Goal: Task Accomplishment & Management: Complete application form

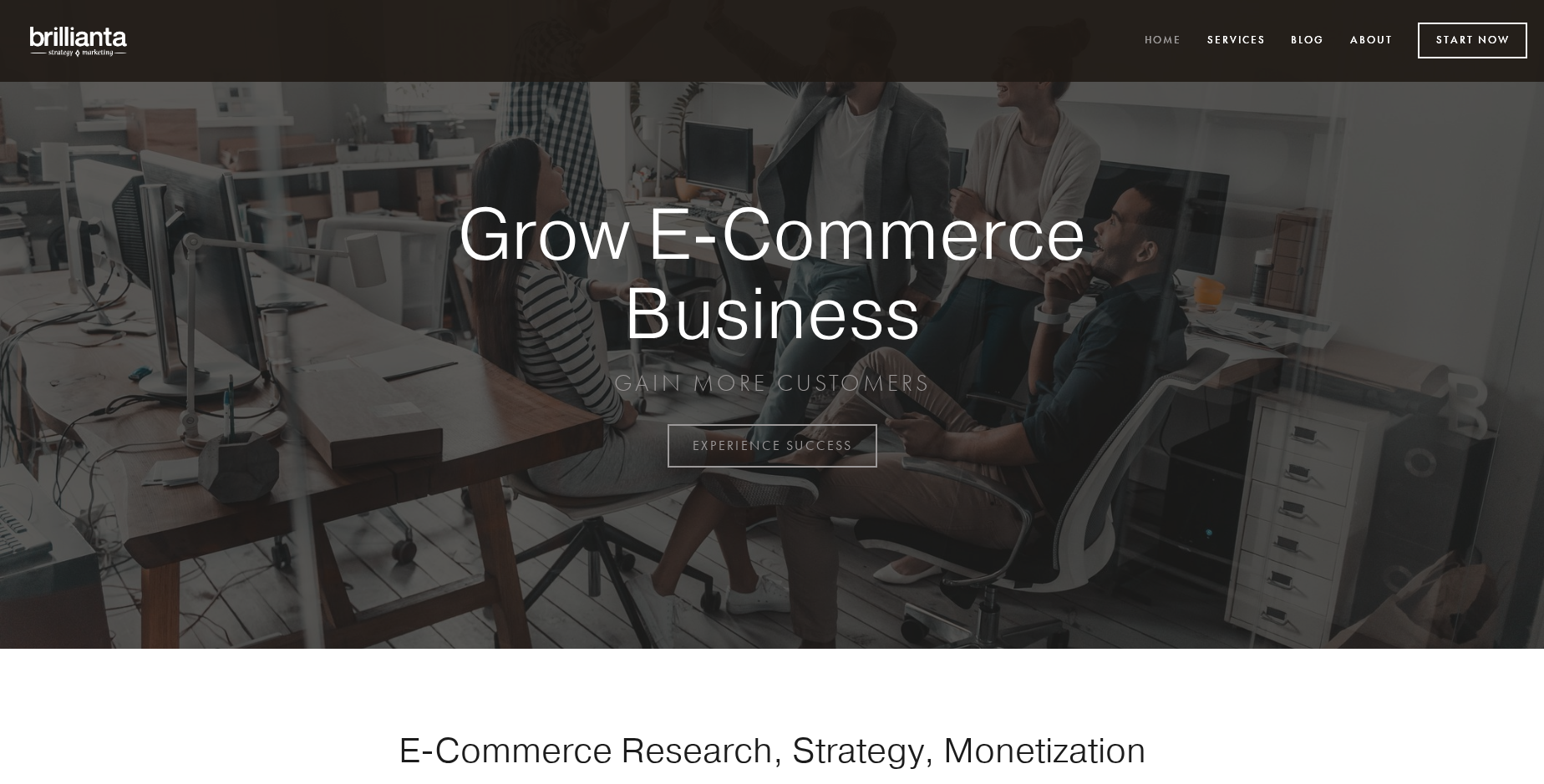
scroll to position [4378, 0]
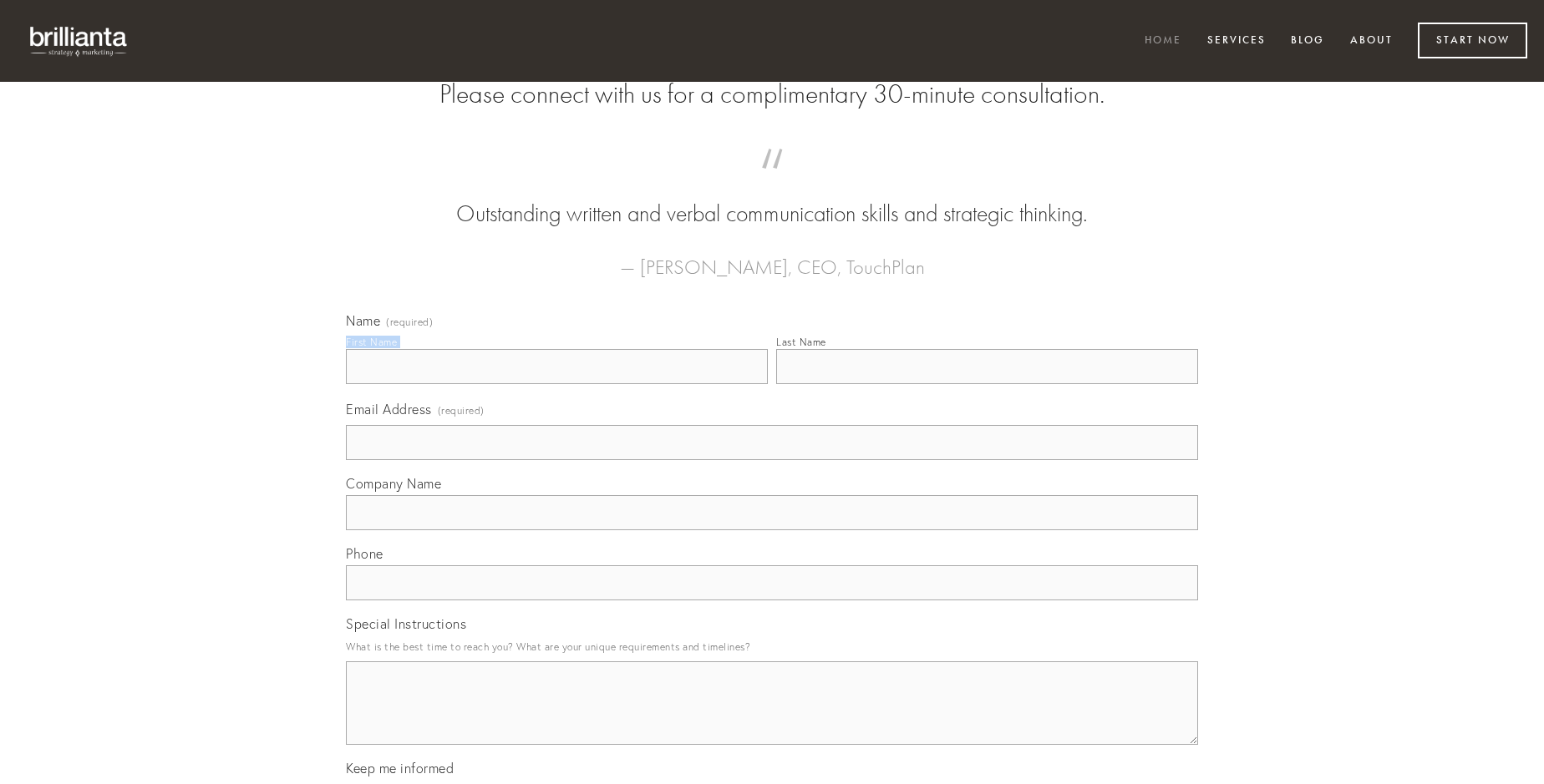
type input "[PERSON_NAME]"
click at [987, 385] on input "Last Name" at bounding box center [987, 367] width 422 height 35
type input "[PERSON_NAME]"
click at [772, 460] on input "Email Address (required)" at bounding box center [772, 443] width 852 height 35
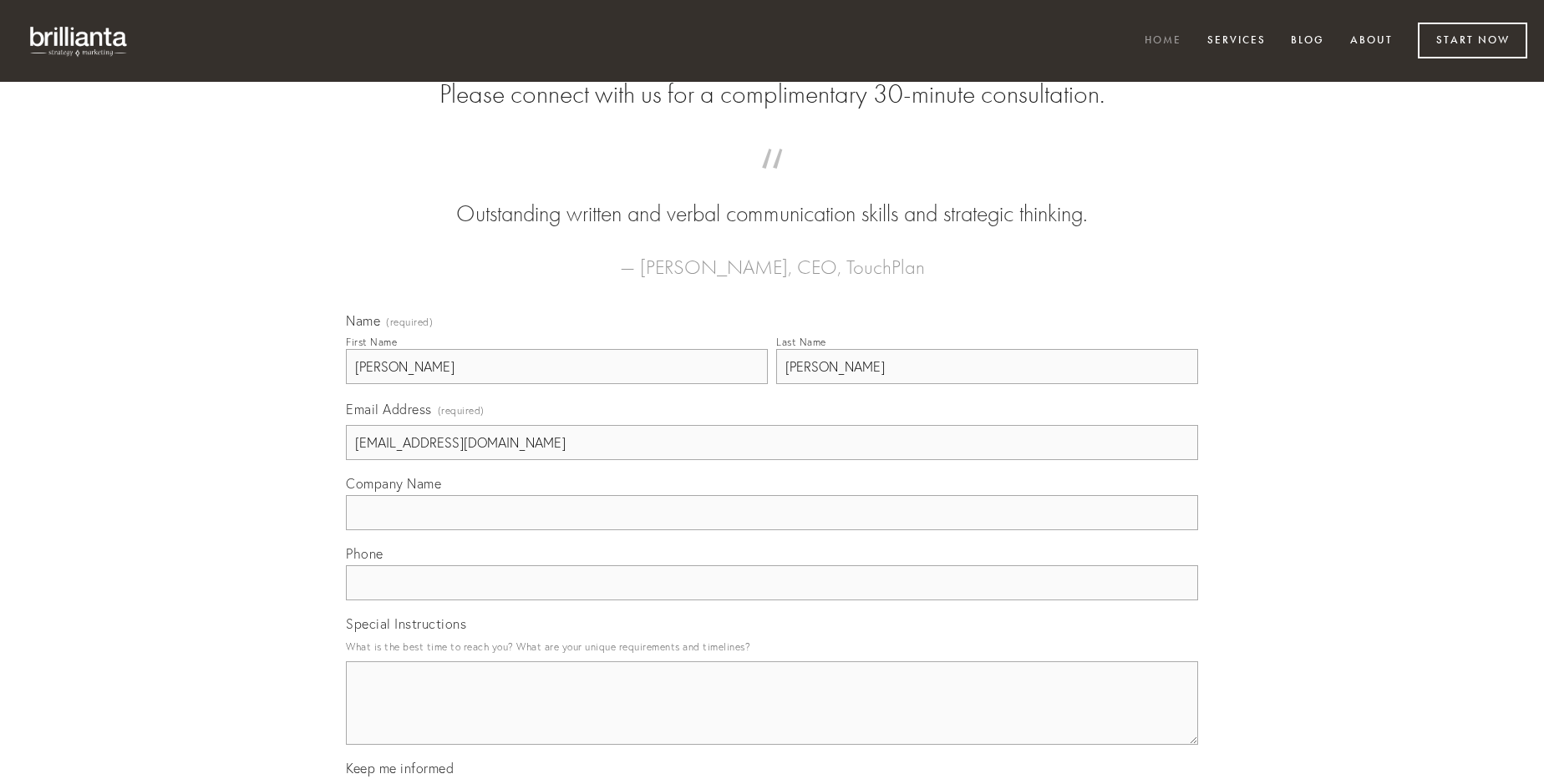
type input "[EMAIL_ADDRESS][DOMAIN_NAME]"
click at [772, 530] on input "Company Name" at bounding box center [772, 513] width 852 height 35
type input "sed"
click at [772, 600] on input "text" at bounding box center [772, 583] width 852 height 35
click at [772, 718] on textarea "Special Instructions" at bounding box center [772, 702] width 852 height 84
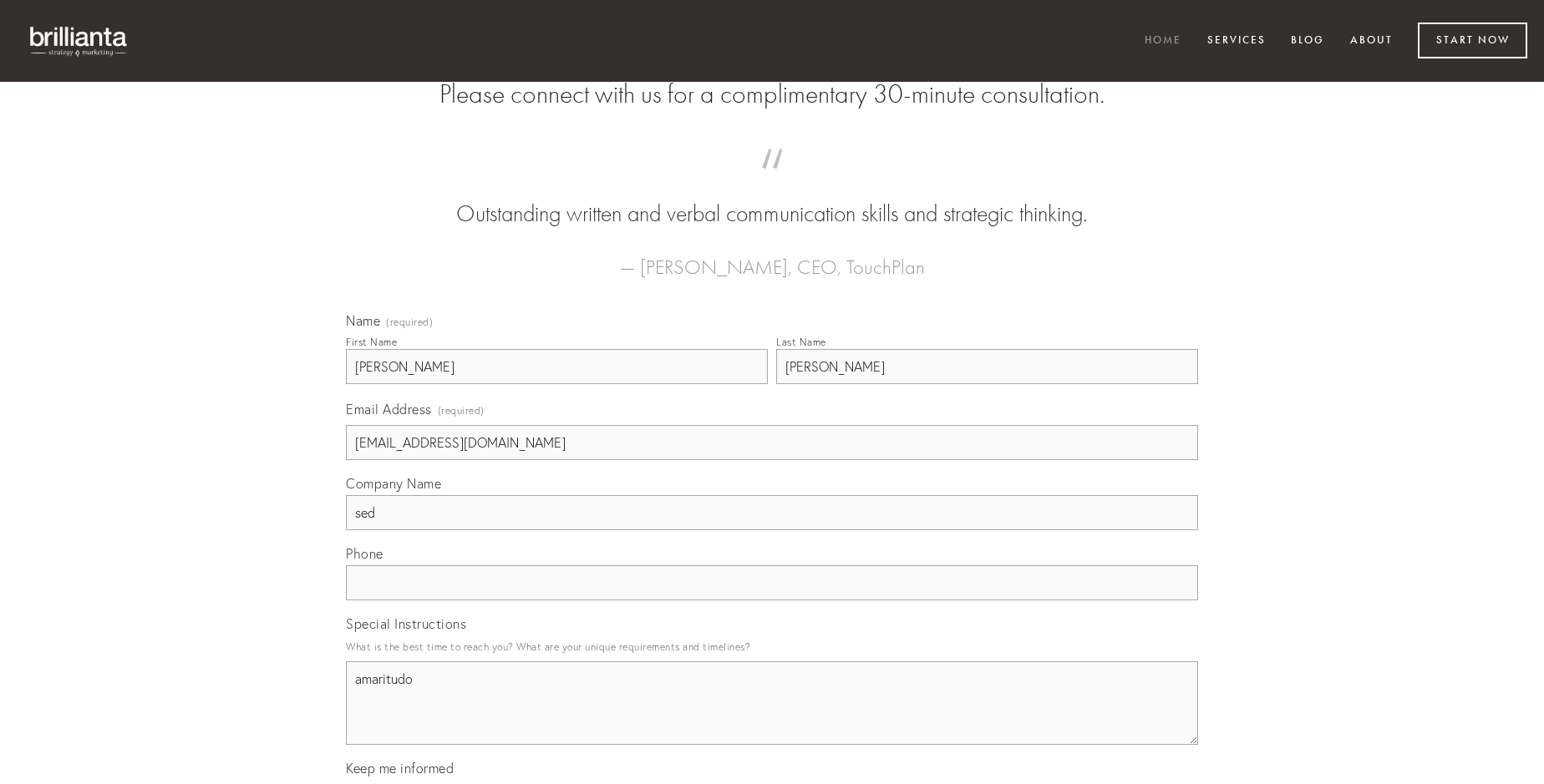
type textarea "amaritudo"
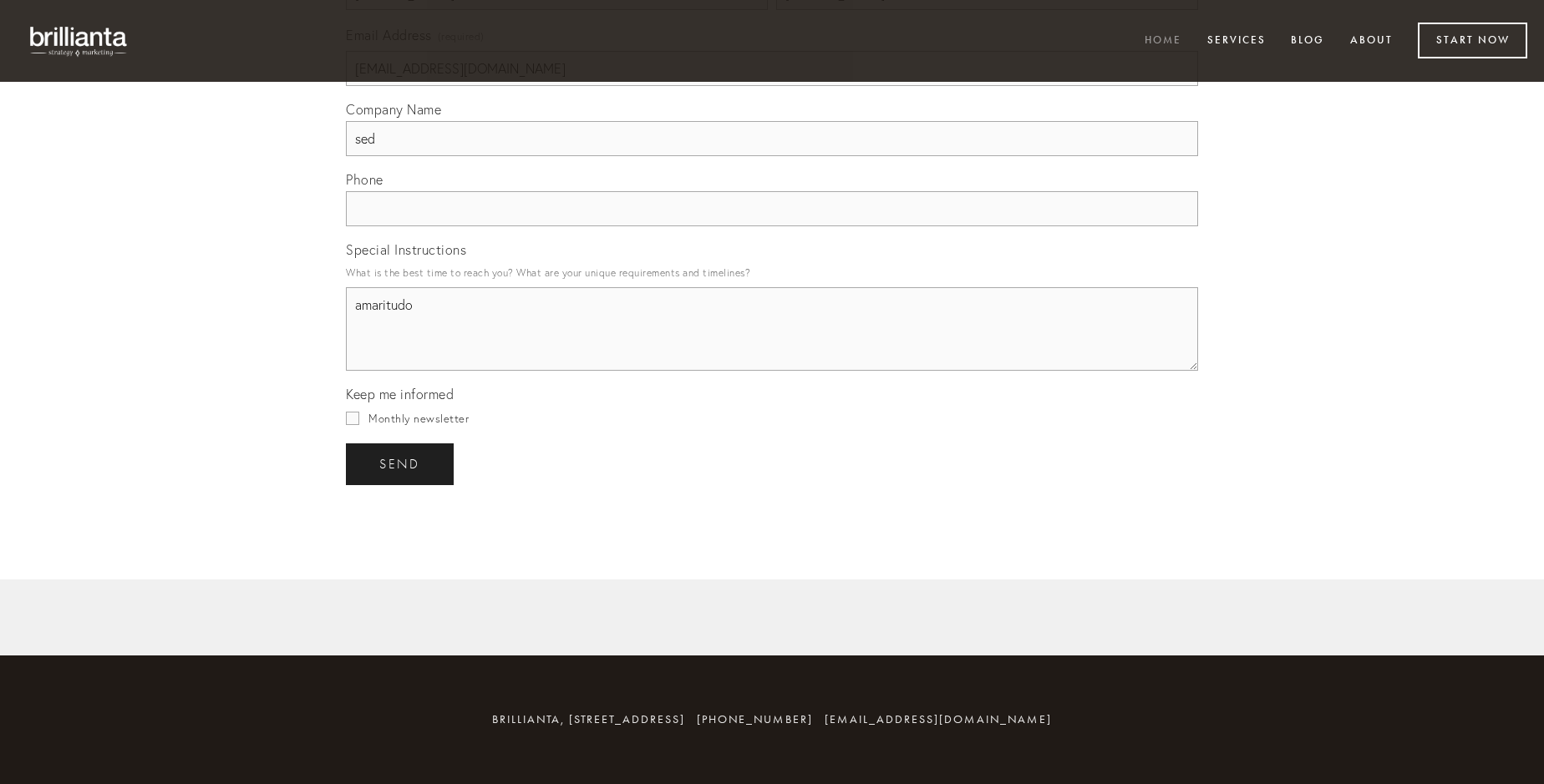
click at [401, 463] on span "send" at bounding box center [400, 463] width 41 height 15
